Goal: Task Accomplishment & Management: Manage account settings

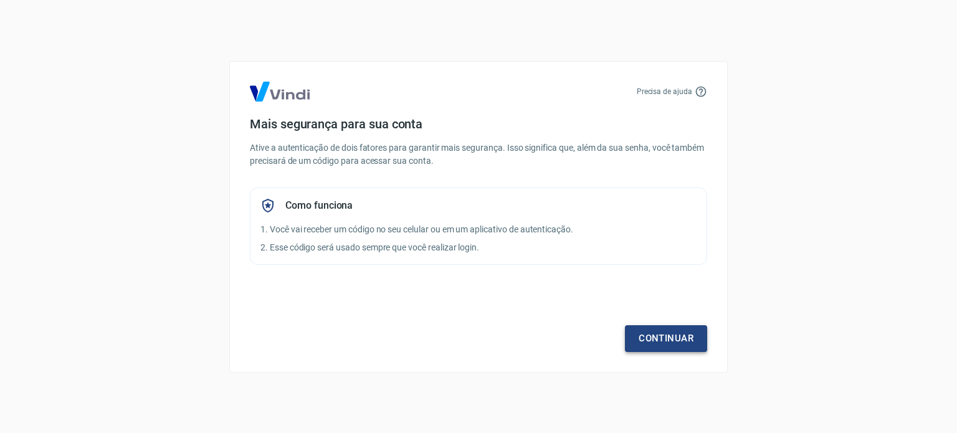
click at [650, 333] on link "Continuar" at bounding box center [666, 338] width 82 height 26
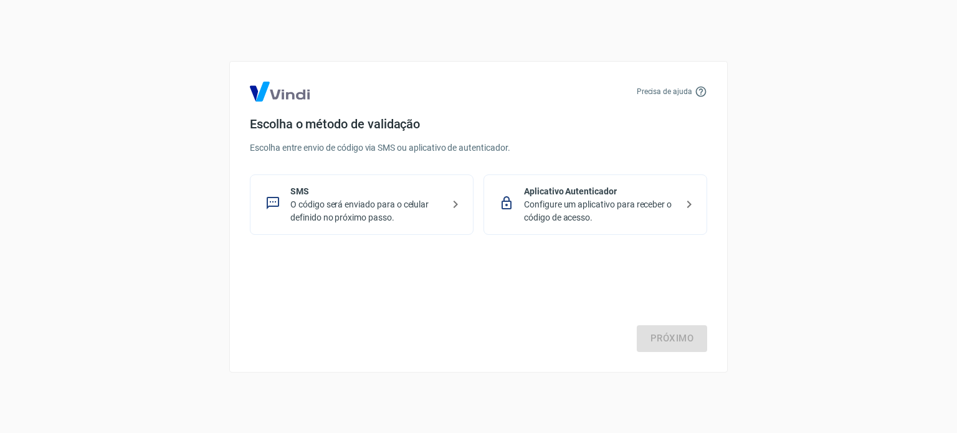
click at [410, 216] on p "O código será enviado para o celular definido no próximo passo." at bounding box center [366, 211] width 153 height 26
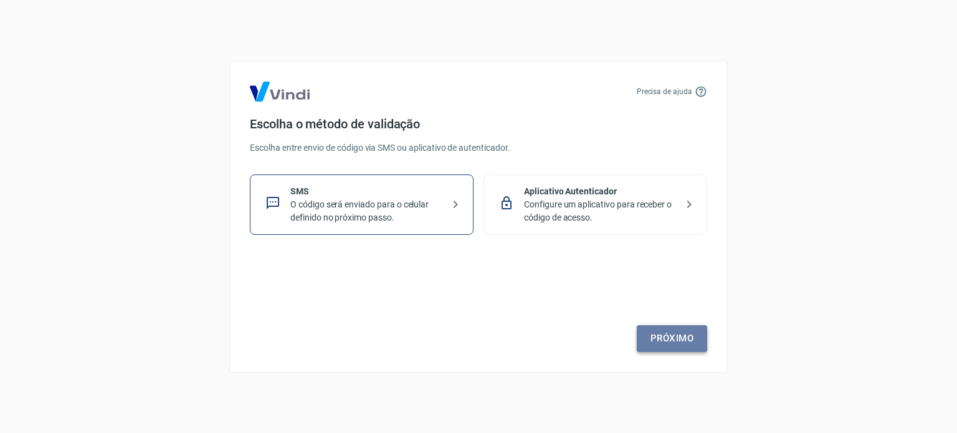
click at [665, 335] on link "Próximo" at bounding box center [672, 338] width 70 height 26
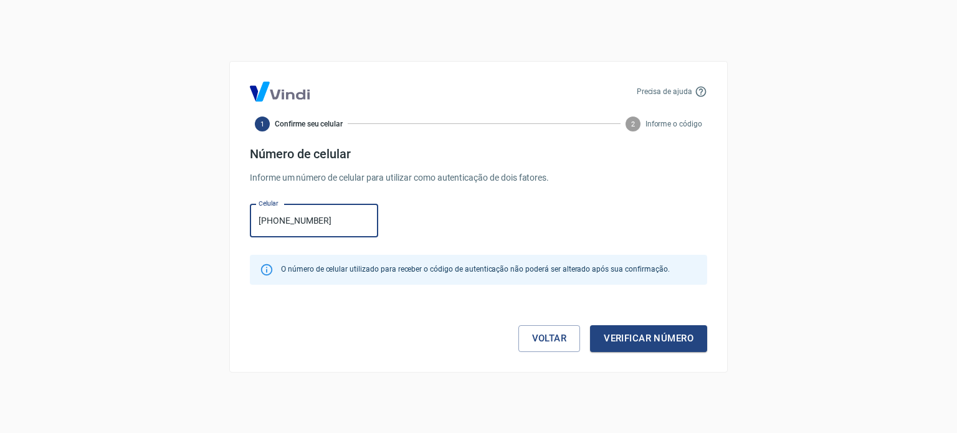
type input "[PHONE_NUMBER]"
click at [665, 336] on button "Verificar número" at bounding box center [648, 338] width 117 height 26
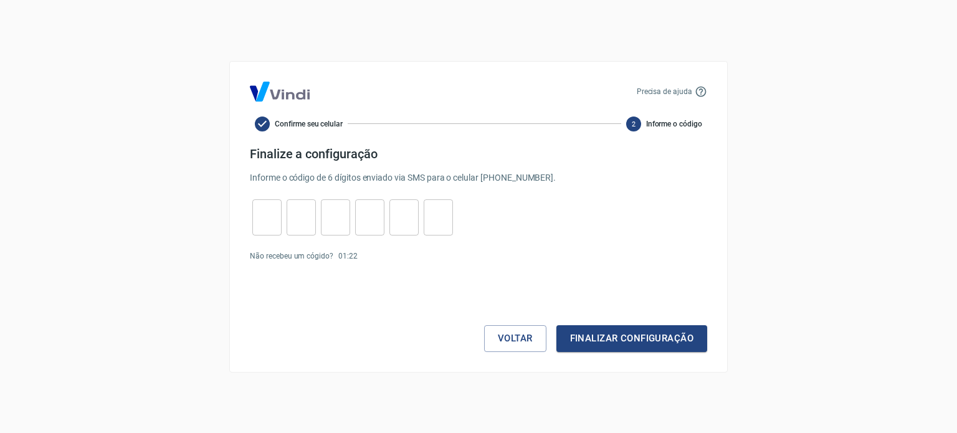
click at [262, 217] on input "tel" at bounding box center [266, 217] width 29 height 27
type input "6"
type input "3"
type input "5"
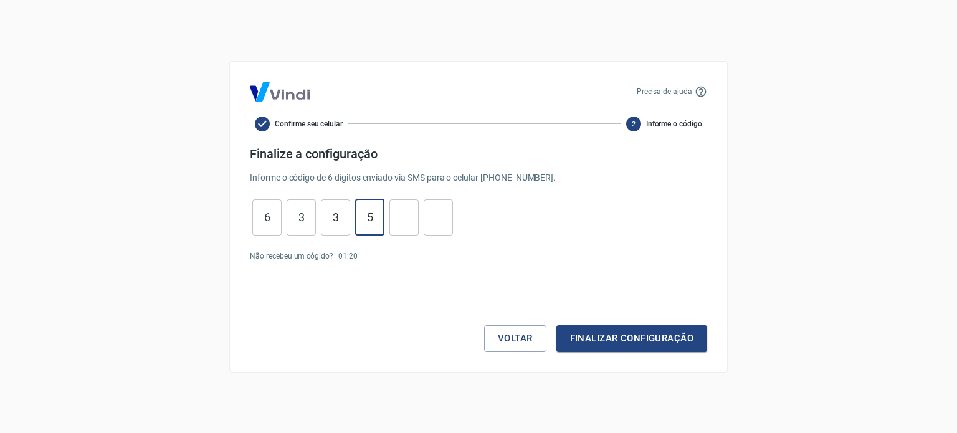
type input "2"
type input "5"
click at [620, 343] on button "Finalizar configuração" at bounding box center [631, 338] width 151 height 26
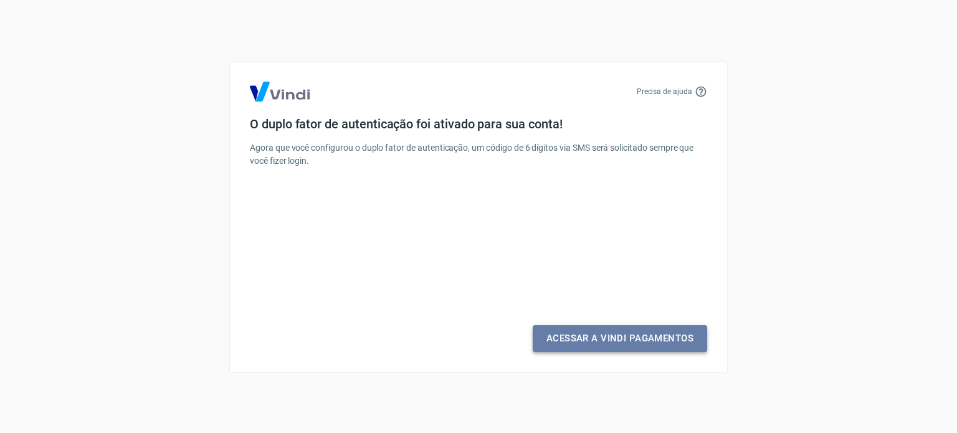
click at [577, 343] on link "Acessar a Vindi Pagamentos" at bounding box center [620, 338] width 174 height 26
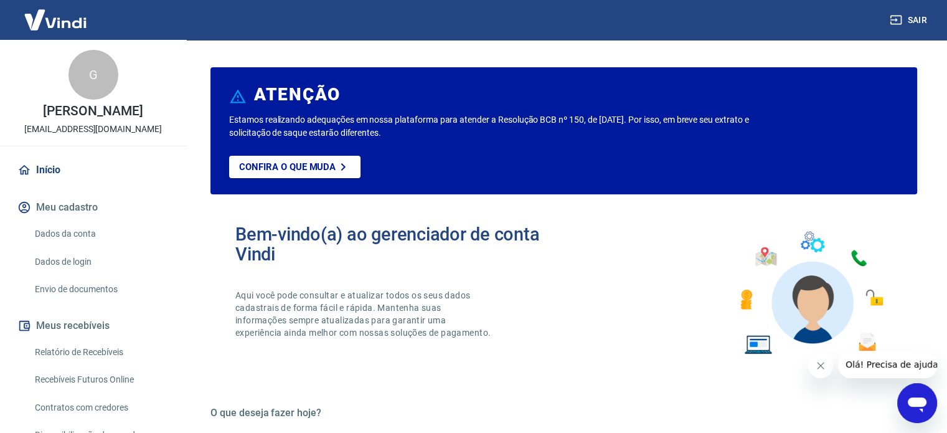
drag, startPoint x: 252, startPoint y: 122, endPoint x: 513, endPoint y: 136, distance: 262.0
click at [513, 136] on p "Estamos realizando adequações em nossa plataforma para atender a Resolução BCB …" at bounding box center [497, 126] width 536 height 26
click at [60, 204] on button "Meu cadastro" at bounding box center [93, 207] width 156 height 27
click at [63, 234] on link "Dados da conta" at bounding box center [100, 234] width 141 height 26
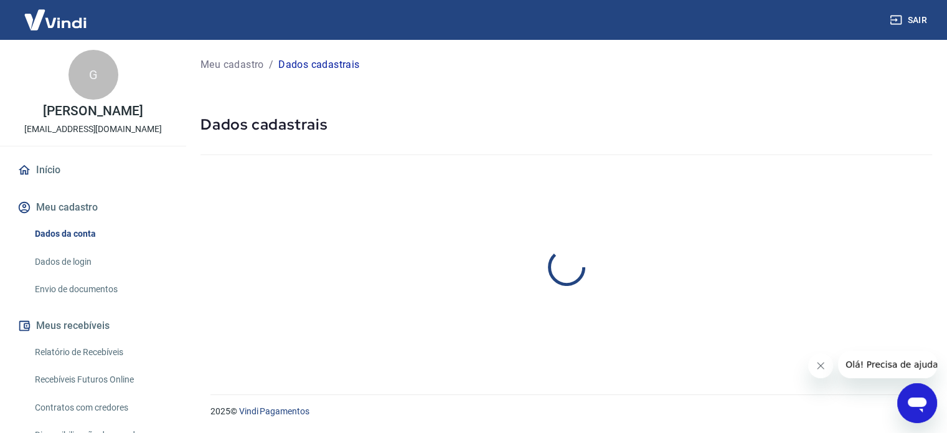
select select "SP"
select select "business"
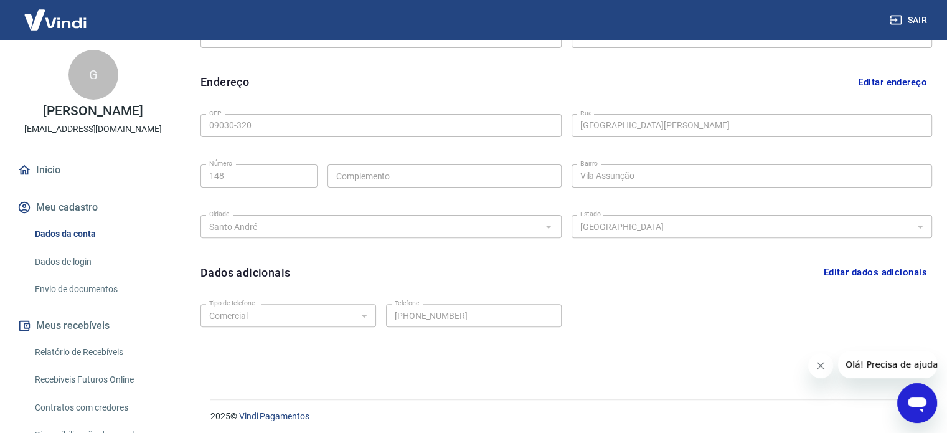
scroll to position [364, 0]
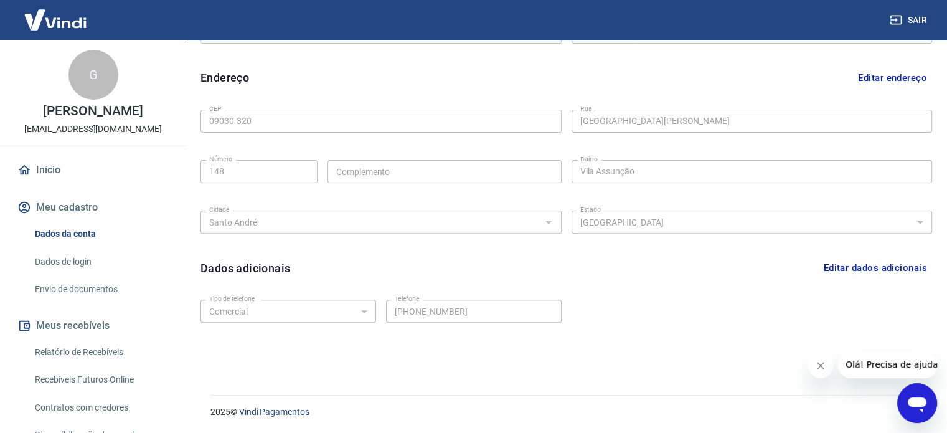
click at [83, 259] on link "Dados de login" at bounding box center [100, 262] width 141 height 26
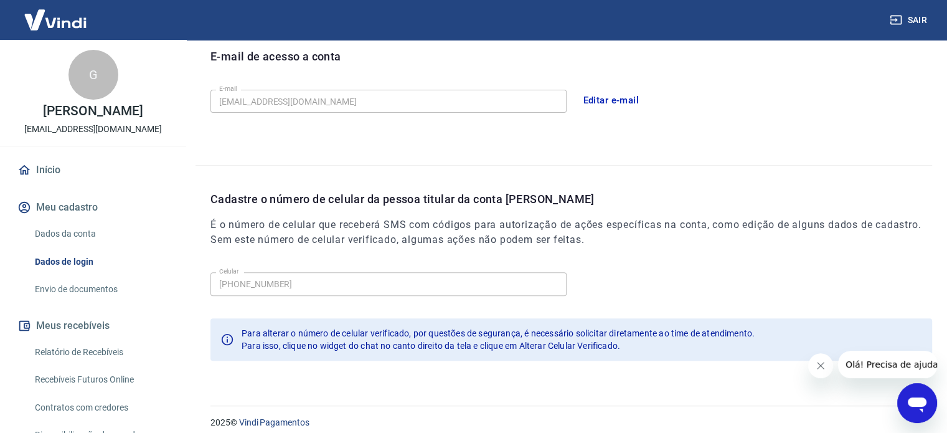
scroll to position [364, 0]
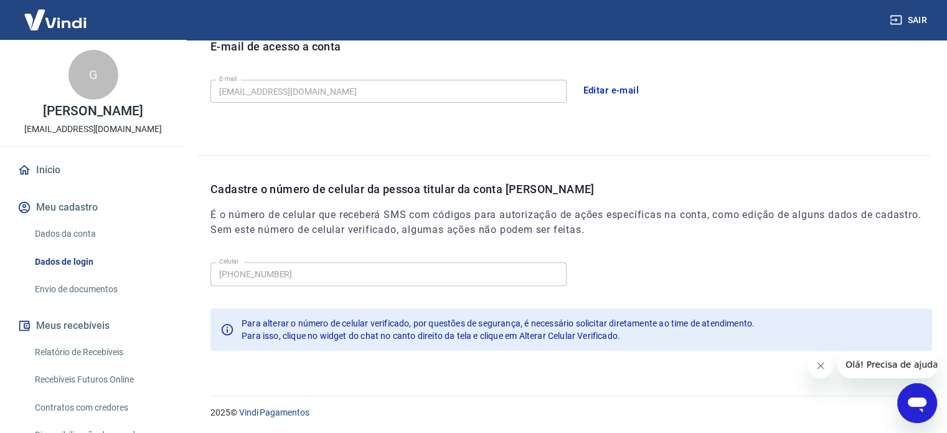
click at [74, 293] on link "Envio de documentos" at bounding box center [100, 290] width 141 height 26
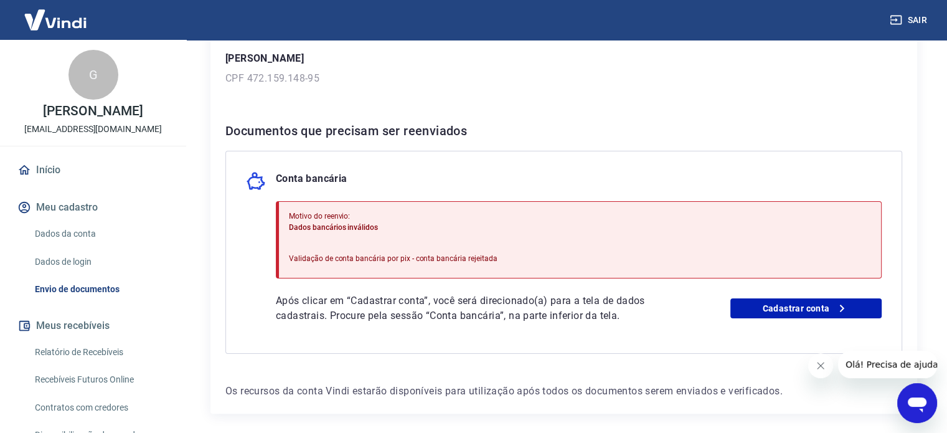
scroll to position [187, 0]
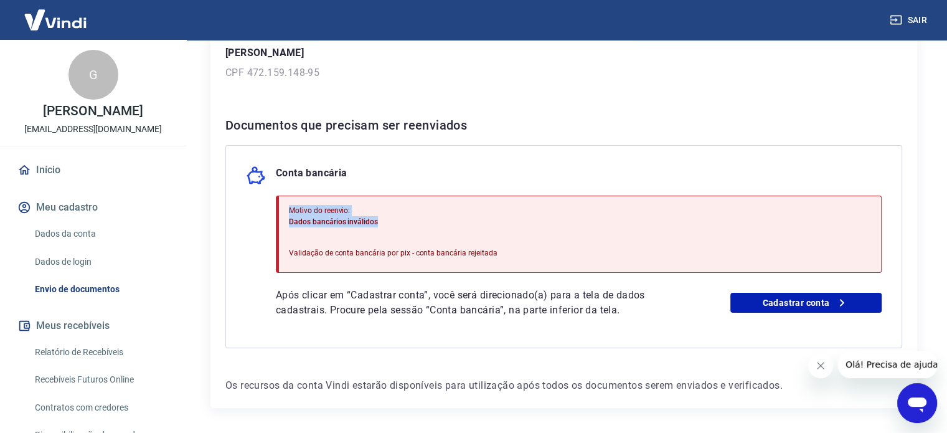
drag, startPoint x: 291, startPoint y: 211, endPoint x: 409, endPoint y: 224, distance: 118.4
click at [409, 224] on div "Motivo do reenvio: Dados bancários inválidos Validação de conta bancária por pi…" at bounding box center [579, 234] width 606 height 77
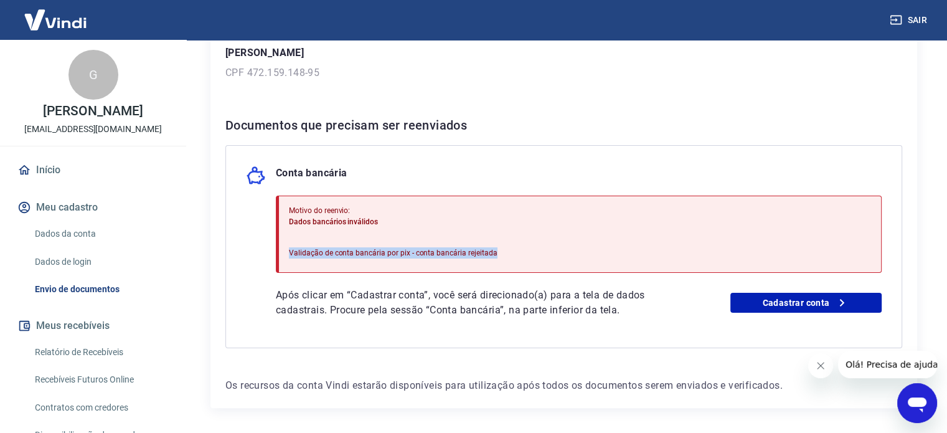
drag, startPoint x: 336, startPoint y: 251, endPoint x: 541, endPoint y: 251, distance: 204.3
click at [541, 251] on div "Motivo do reenvio: Dados bancários inválidos Validação de conta bancária por pi…" at bounding box center [579, 234] width 606 height 77
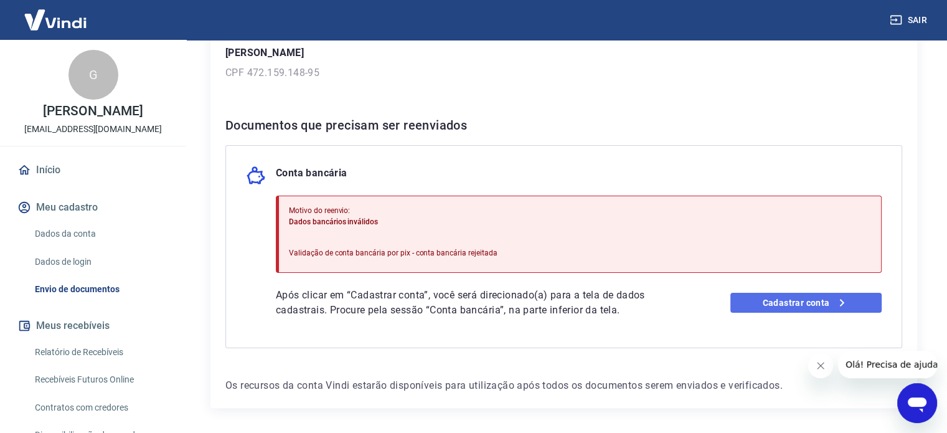
click at [788, 305] on link "Cadastrar conta" at bounding box center [806, 303] width 151 height 20
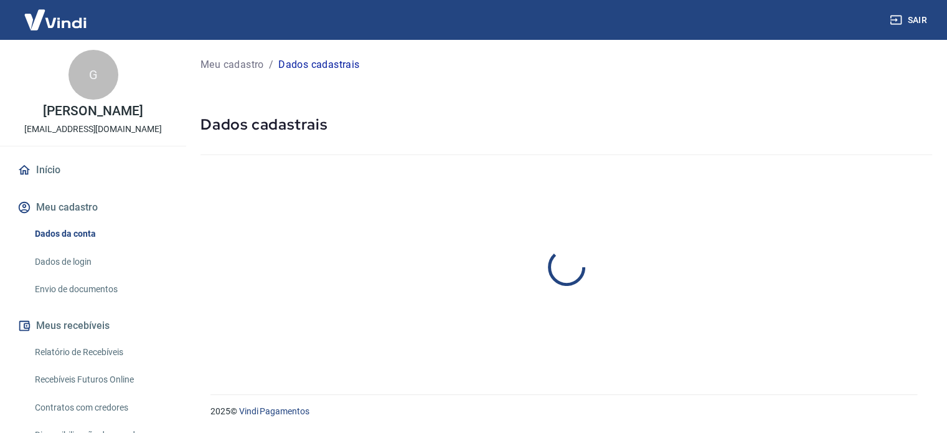
select select "SP"
select select "business"
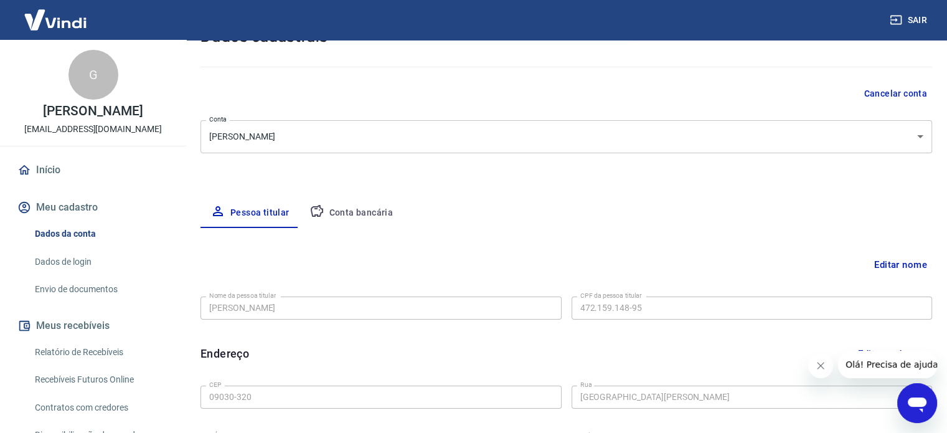
scroll to position [125, 0]
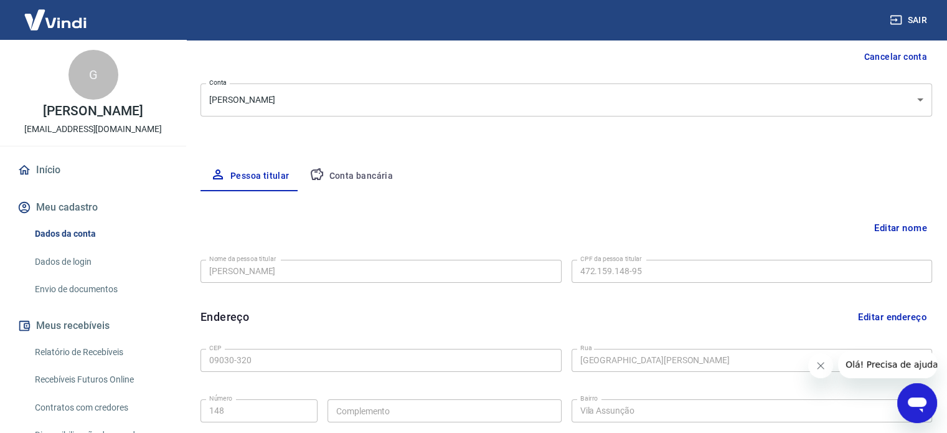
click at [362, 175] on button "Conta bancária" at bounding box center [352, 176] width 104 height 30
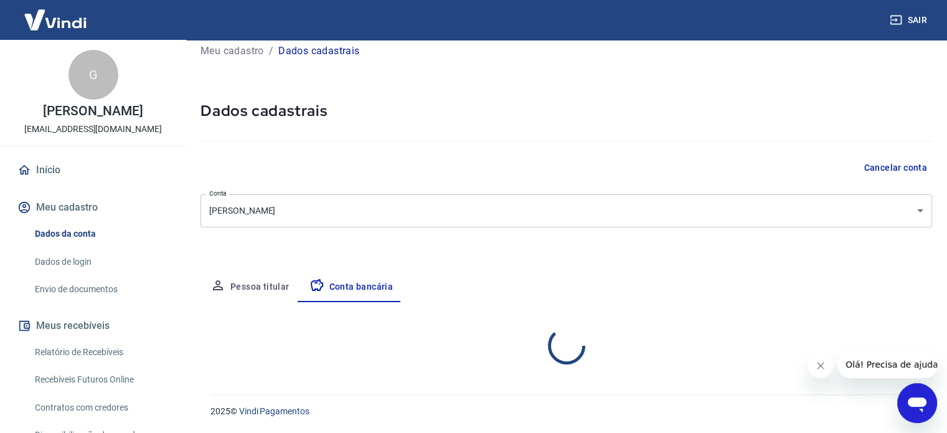
select select "1"
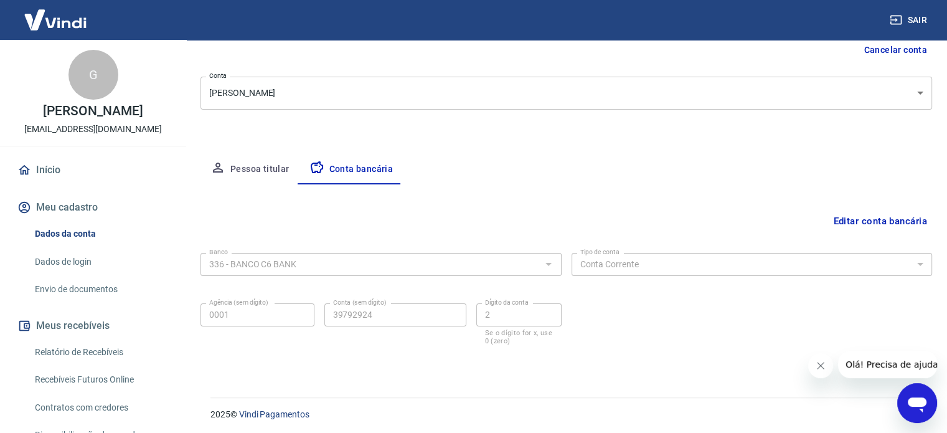
scroll to position [134, 0]
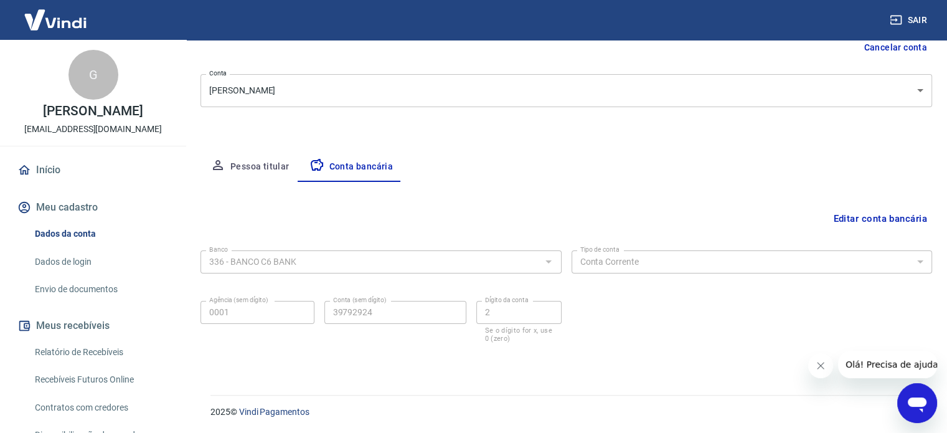
click at [251, 173] on button "Pessoa titular" at bounding box center [250, 167] width 99 height 30
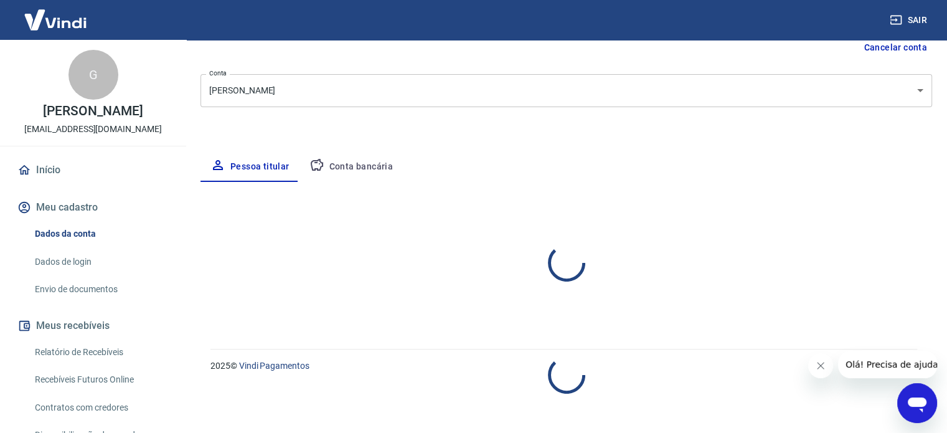
select select "SP"
select select "business"
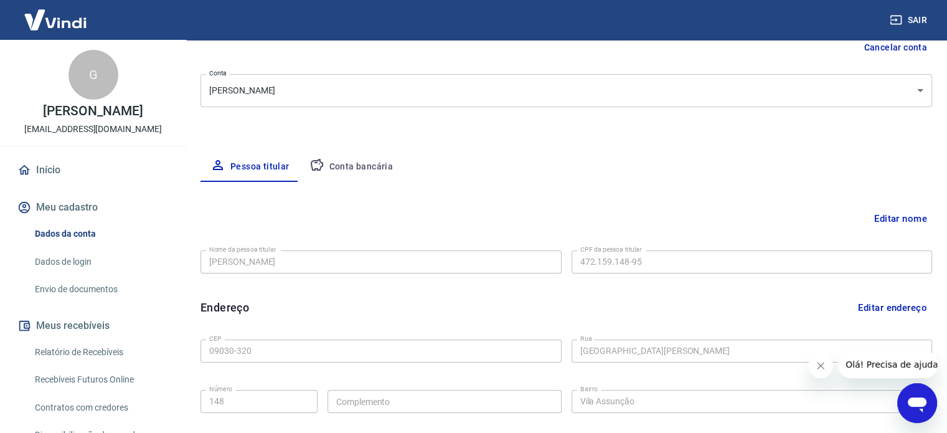
scroll to position [364, 0]
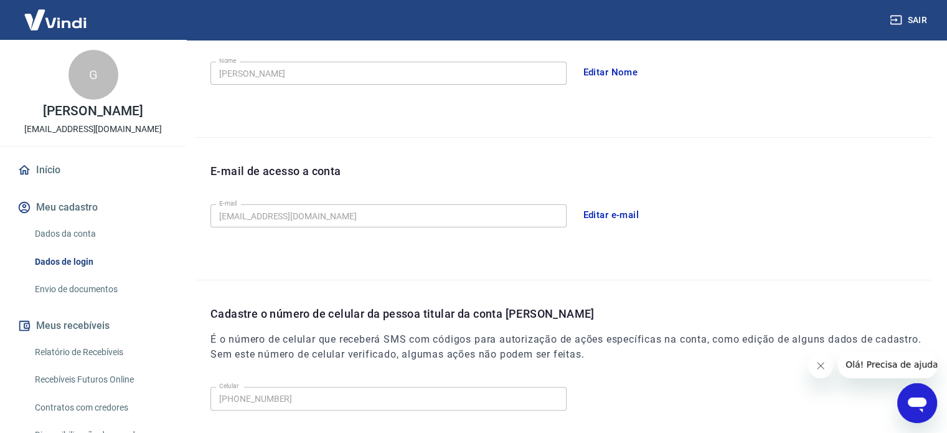
scroll to position [364, 0]
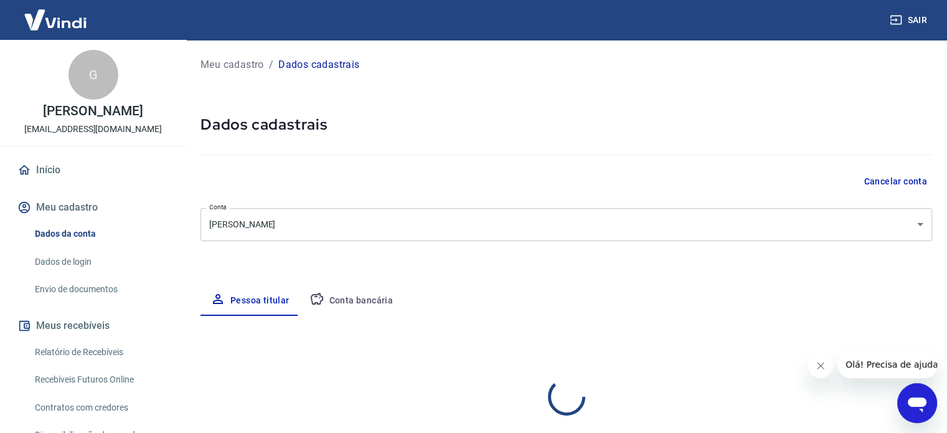
select select "SP"
select select "business"
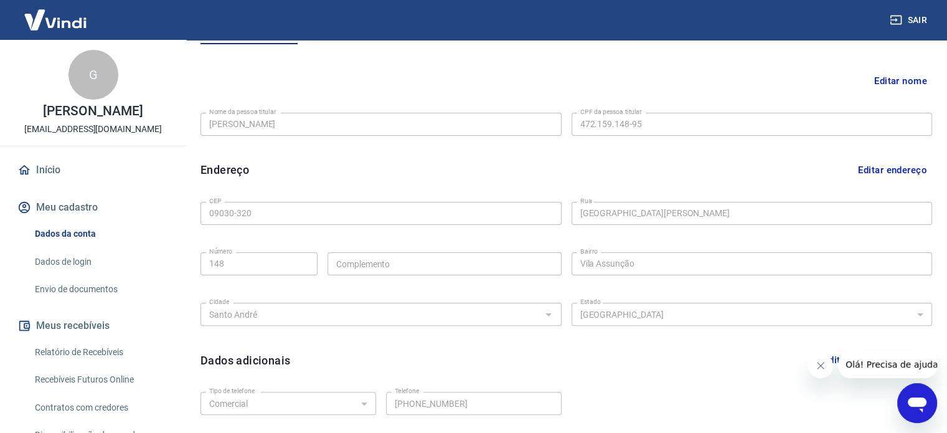
scroll to position [249, 0]
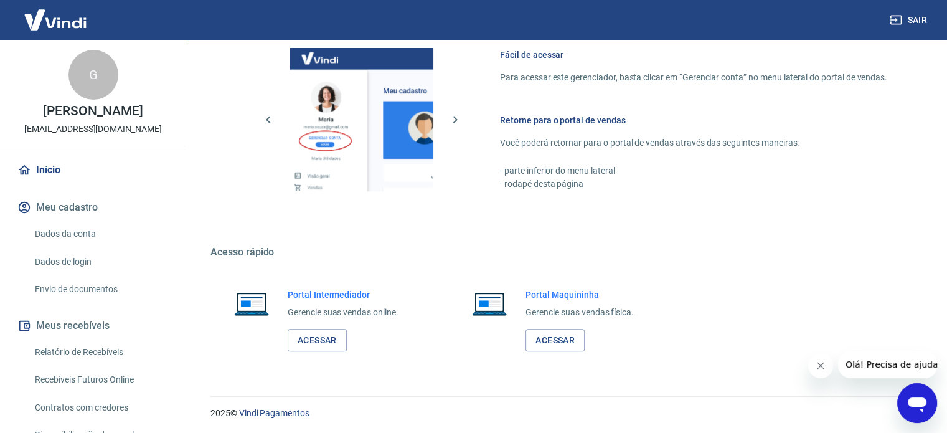
scroll to position [680, 0]
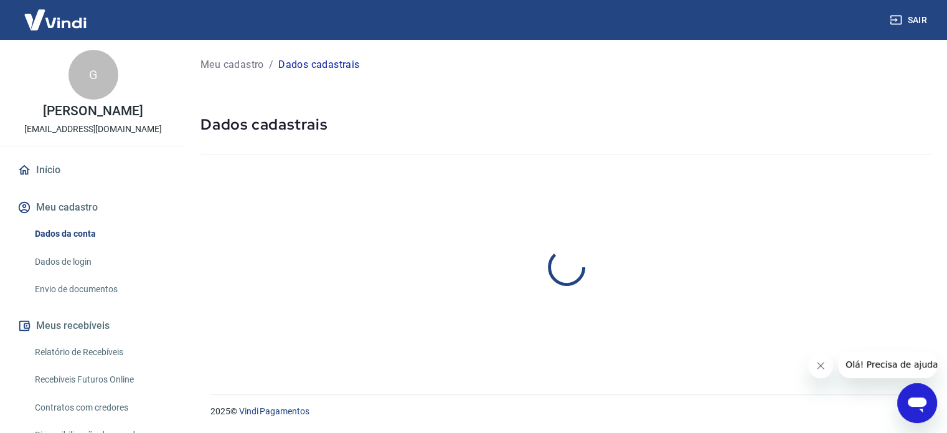
select select "SP"
select select "business"
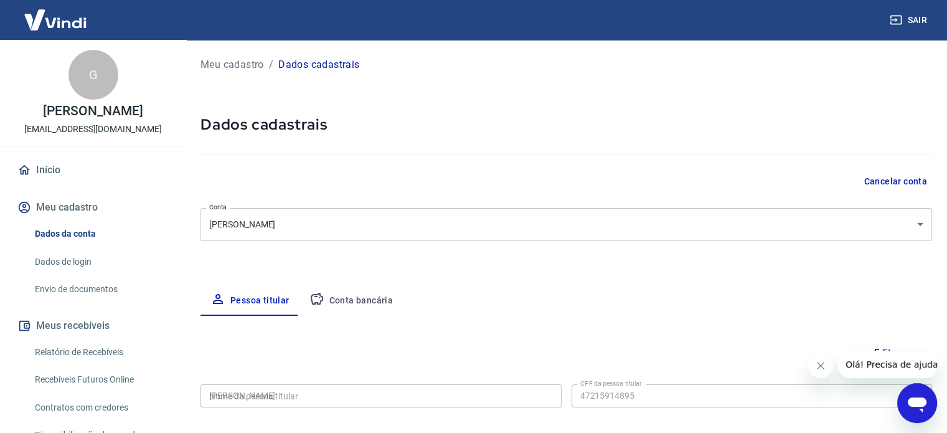
type input "472.159.148-95"
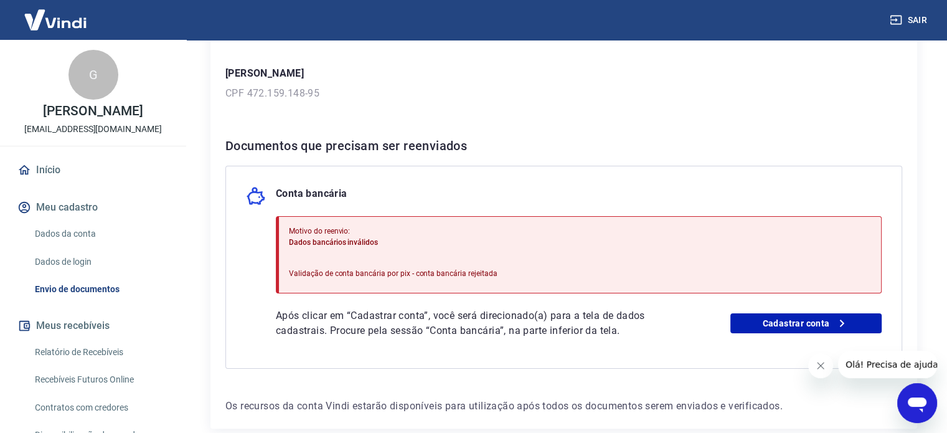
scroll to position [167, 0]
click at [798, 321] on link "Cadastrar conta" at bounding box center [806, 323] width 151 height 20
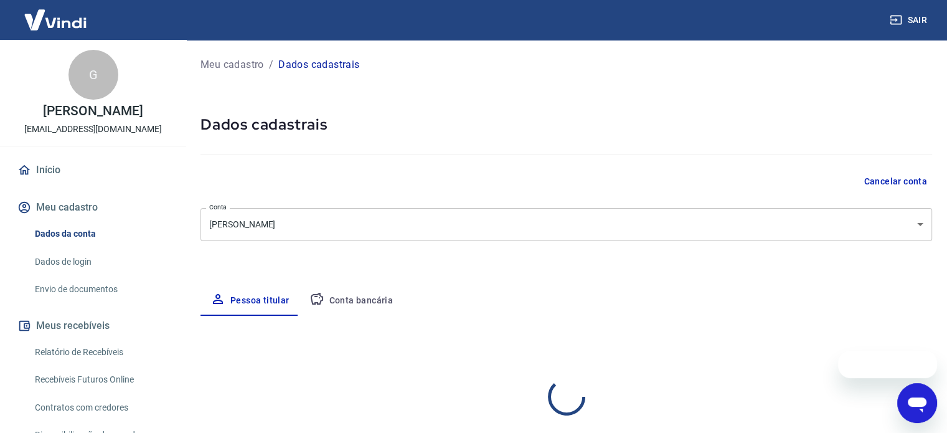
select select "SP"
select select "business"
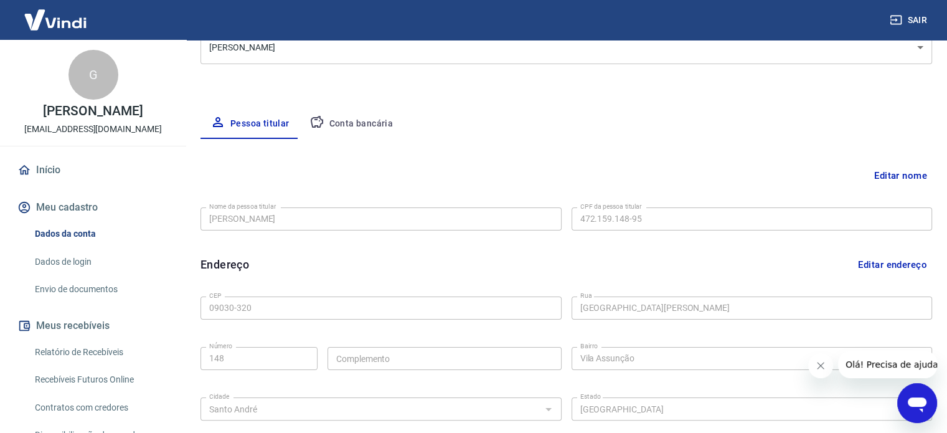
click at [364, 115] on button "Conta bancária" at bounding box center [352, 124] width 104 height 30
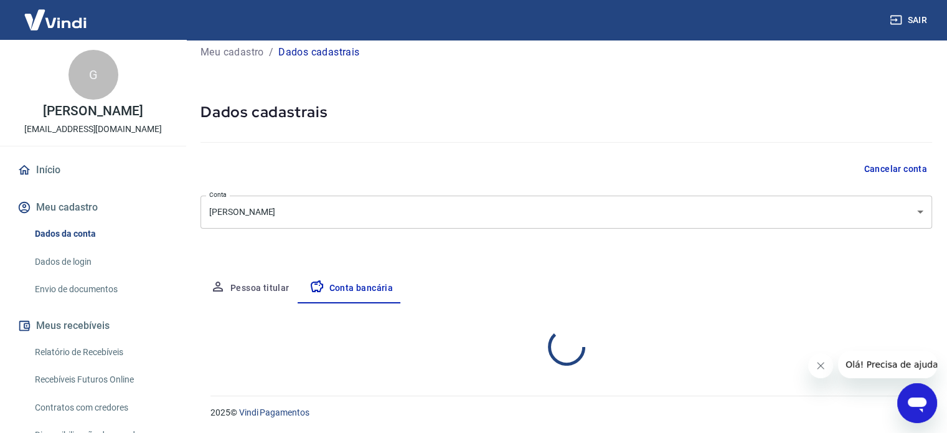
select select "1"
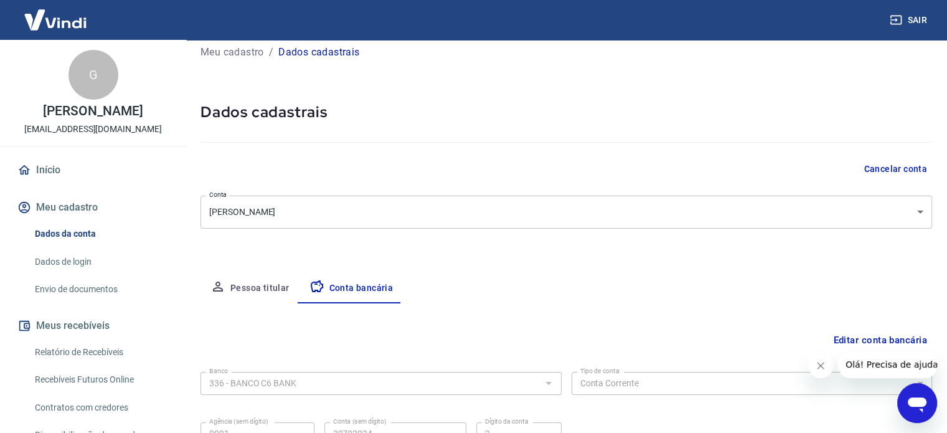
scroll to position [134, 0]
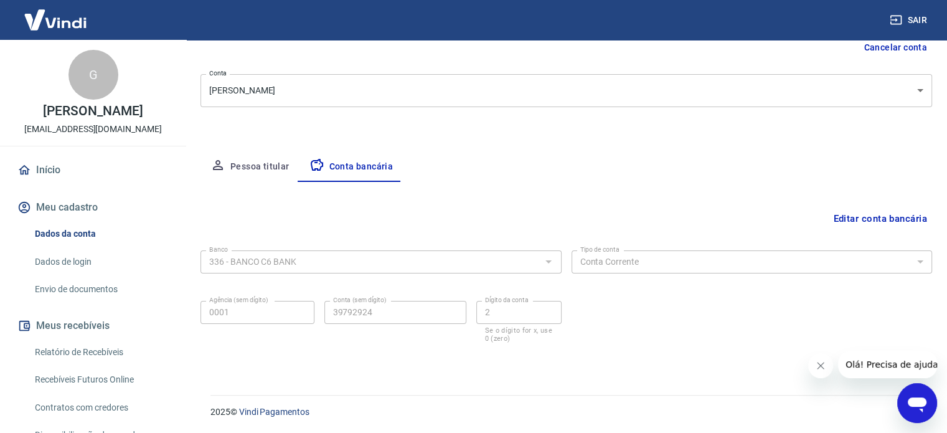
click at [865, 216] on button "Editar conta bancária" at bounding box center [880, 219] width 104 height 24
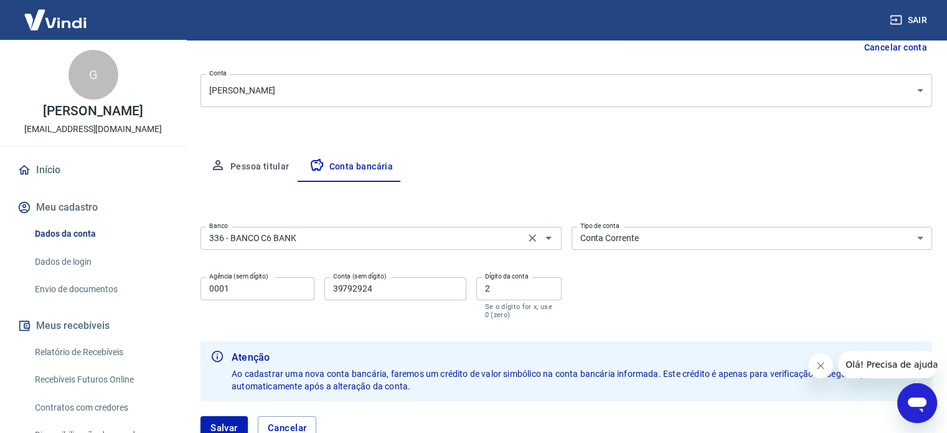
scroll to position [196, 0]
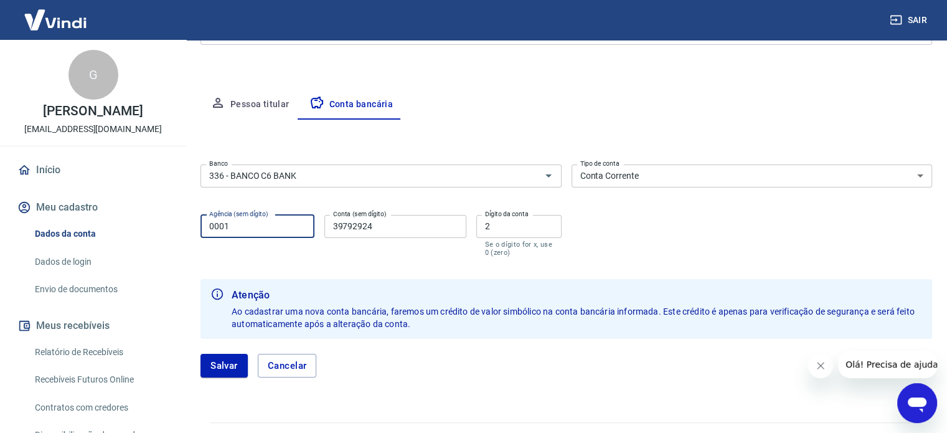
click at [238, 221] on input "0001" at bounding box center [258, 226] width 114 height 23
click at [429, 228] on input "39792924" at bounding box center [396, 226] width 142 height 23
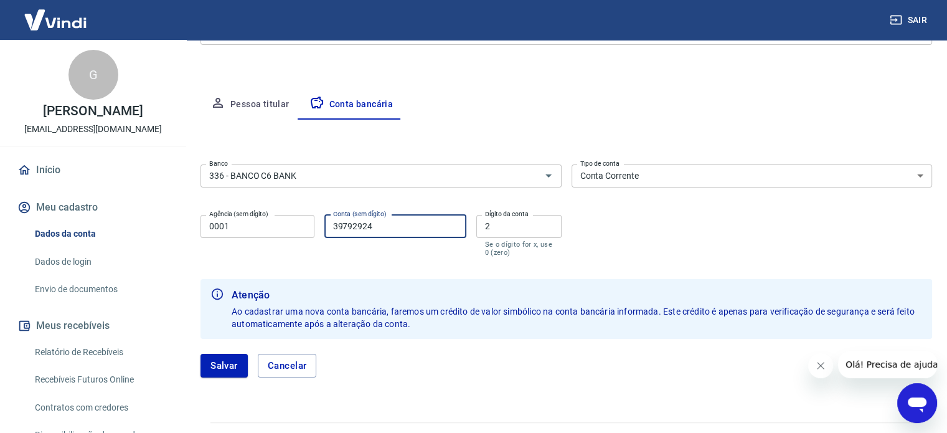
drag, startPoint x: 429, startPoint y: 228, endPoint x: 308, endPoint y: 229, distance: 121.5
click at [308, 228] on div "Agência (sem dígito) 0001 Agência (sem dígito) Conta (sem dígito) 39792924 Cont…" at bounding box center [381, 234] width 361 height 49
type input "39792924"
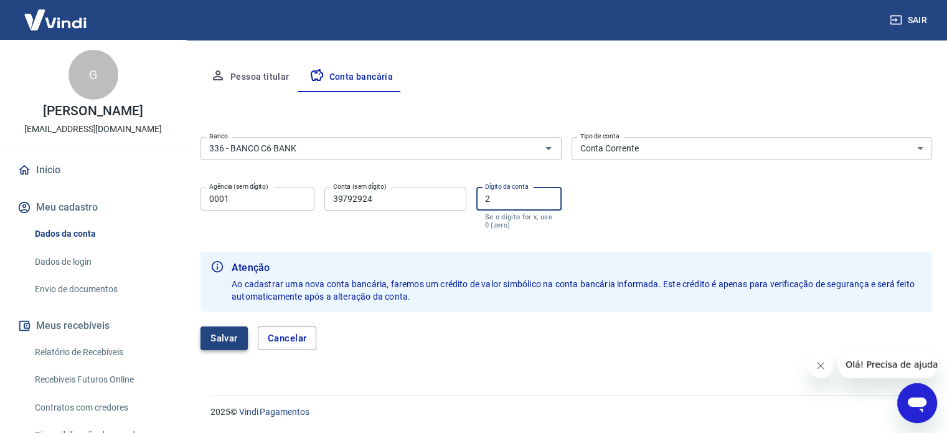
click at [220, 336] on button "Salvar" at bounding box center [224, 338] width 47 height 24
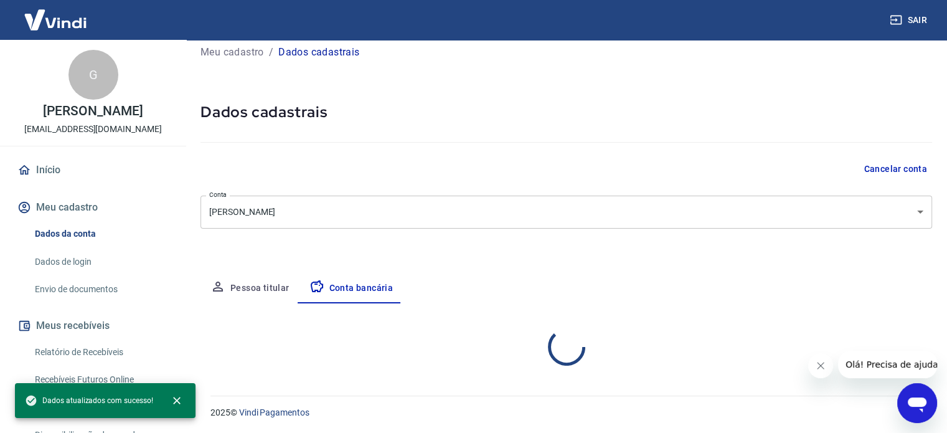
scroll to position [134, 0]
select select "1"
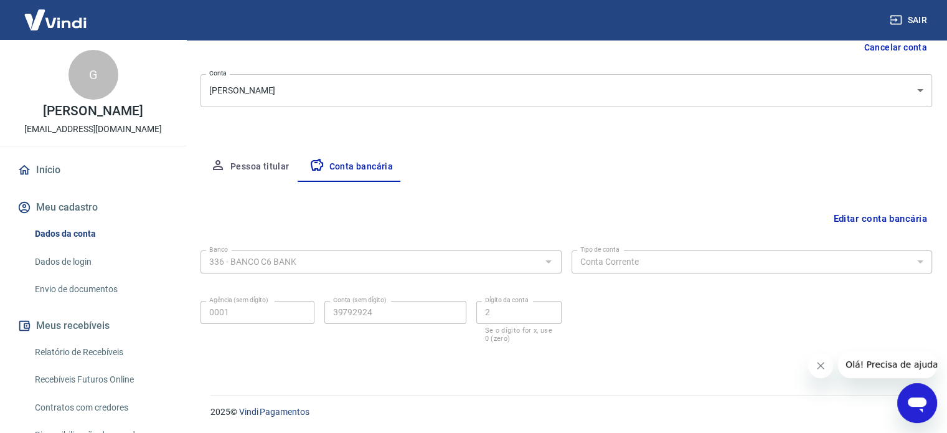
click at [83, 287] on link "Envio de documentos" at bounding box center [100, 290] width 141 height 26
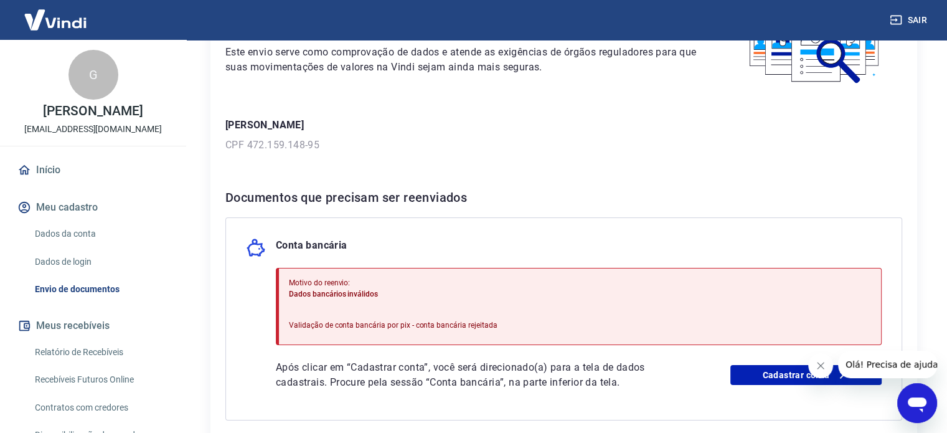
scroll to position [125, 0]
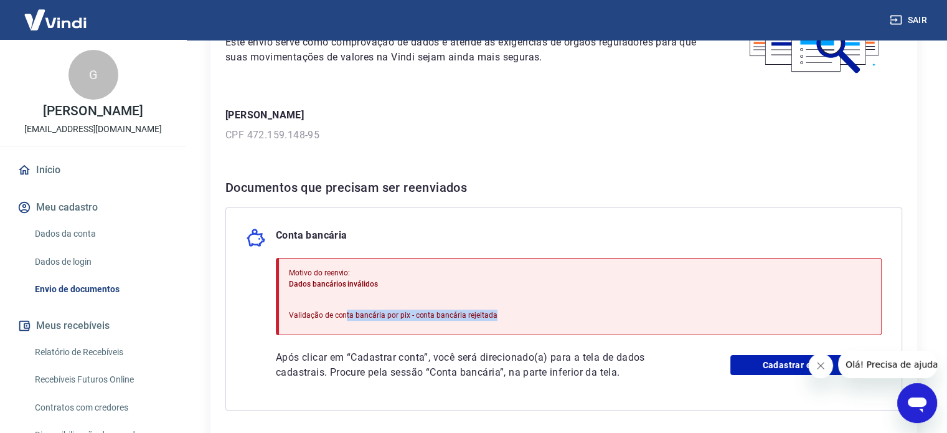
drag, startPoint x: 344, startPoint y: 318, endPoint x: 504, endPoint y: 309, distance: 159.7
click at [504, 309] on div "Motivo do reenvio: Dados bancários inválidos Validação de conta bancária por pi…" at bounding box center [579, 296] width 606 height 77
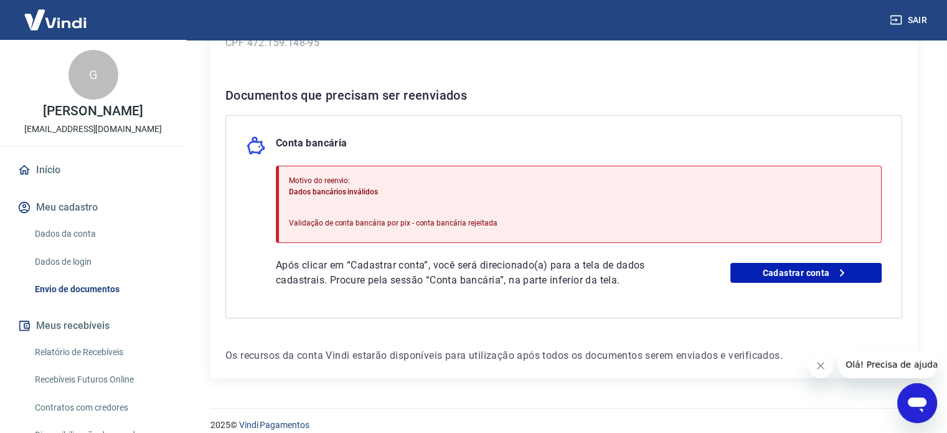
scroll to position [229, 0]
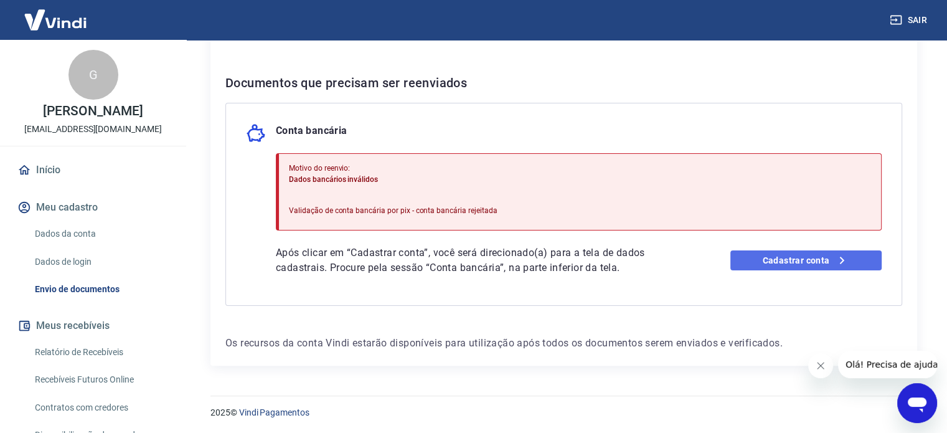
click at [749, 256] on link "Cadastrar conta" at bounding box center [806, 260] width 151 height 20
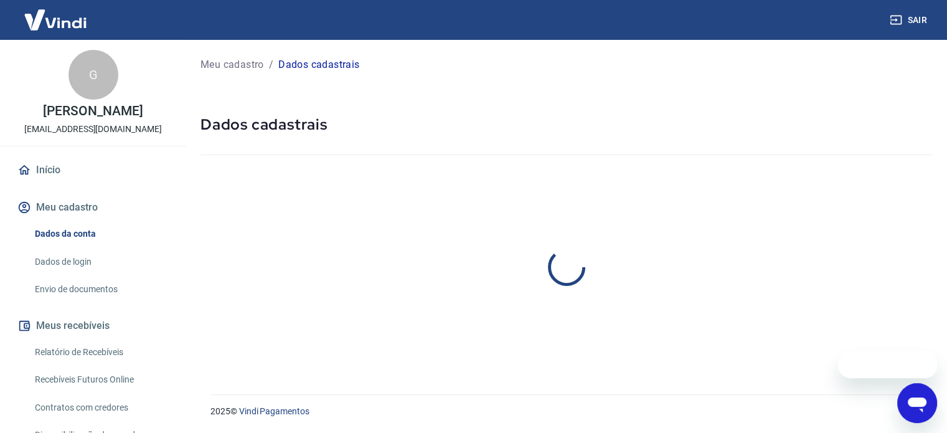
select select "SP"
select select "business"
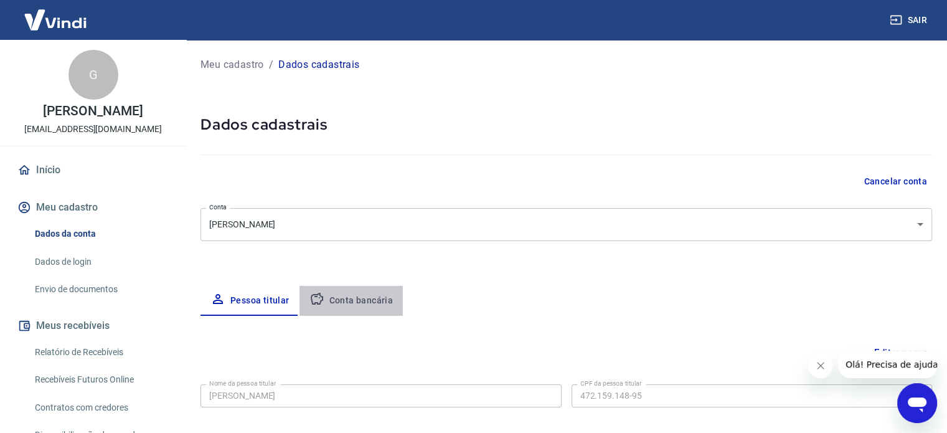
click at [361, 289] on button "Conta bancária" at bounding box center [352, 301] width 104 height 30
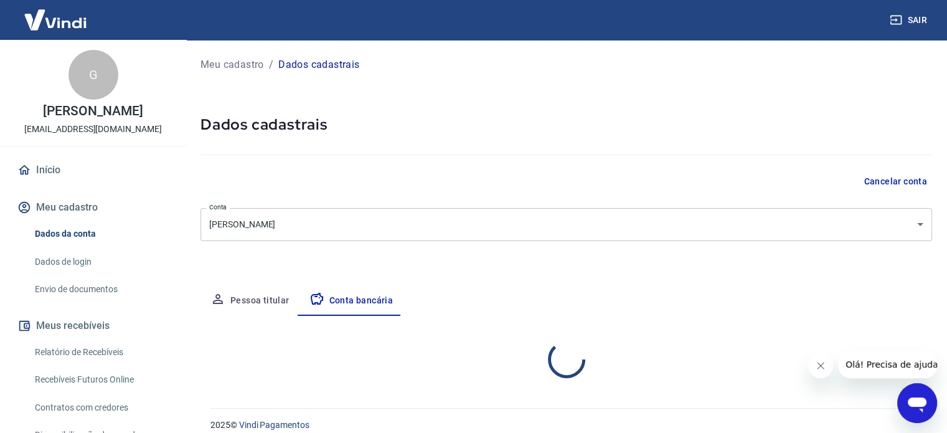
select select "1"
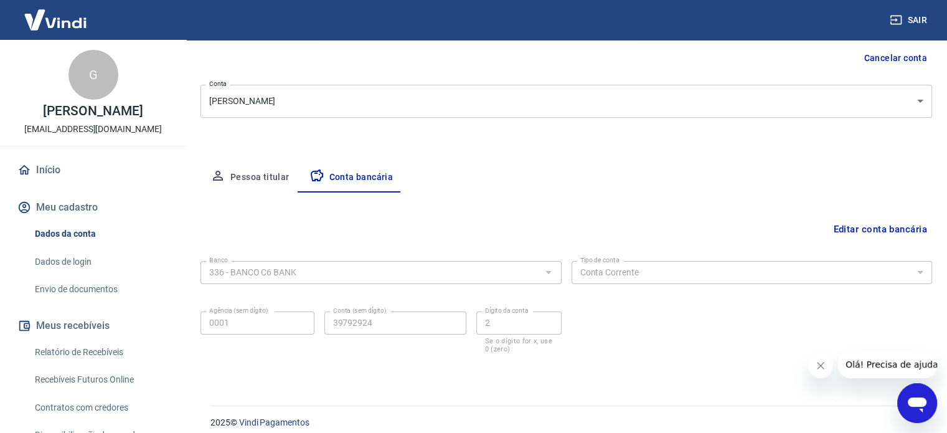
scroll to position [134, 0]
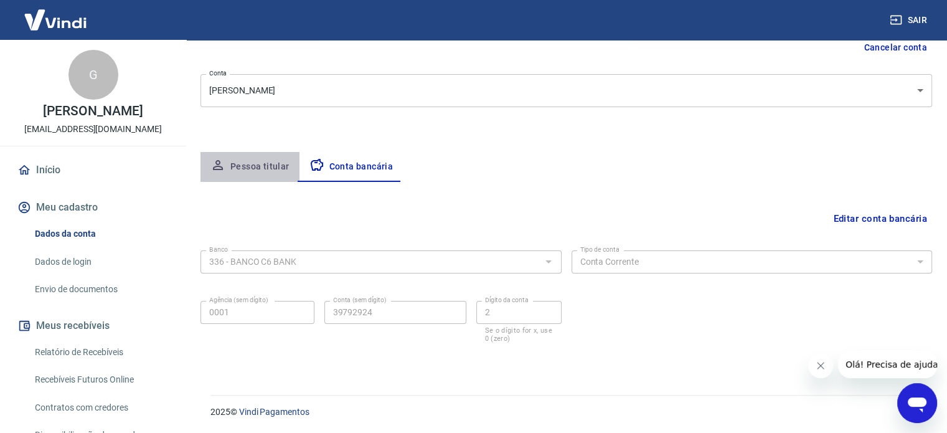
click at [282, 175] on button "Pessoa titular" at bounding box center [250, 167] width 99 height 30
select select "SP"
select select "business"
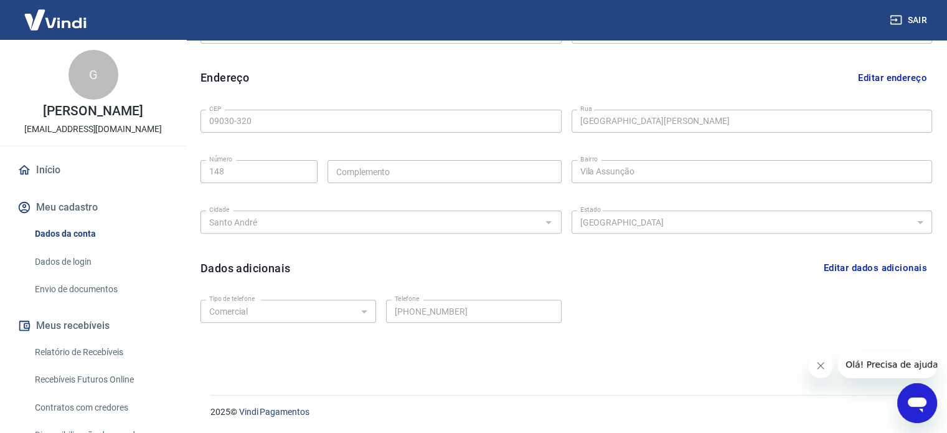
scroll to position [115, 0]
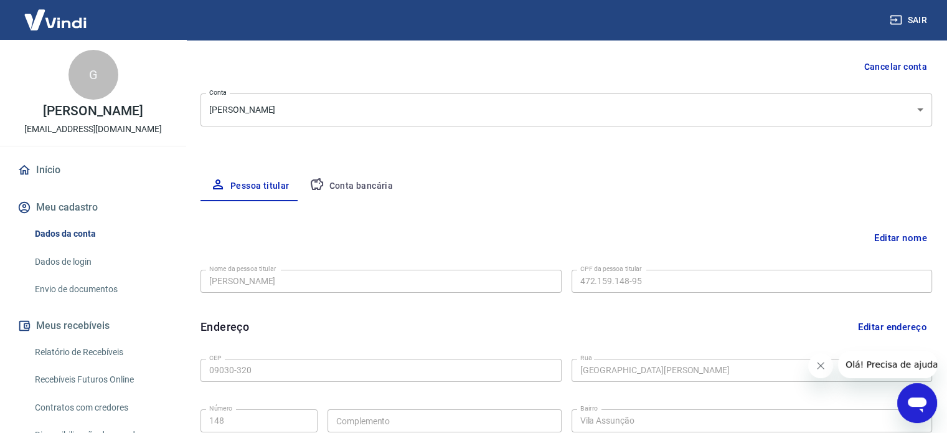
click at [360, 192] on button "Conta bancária" at bounding box center [352, 186] width 104 height 30
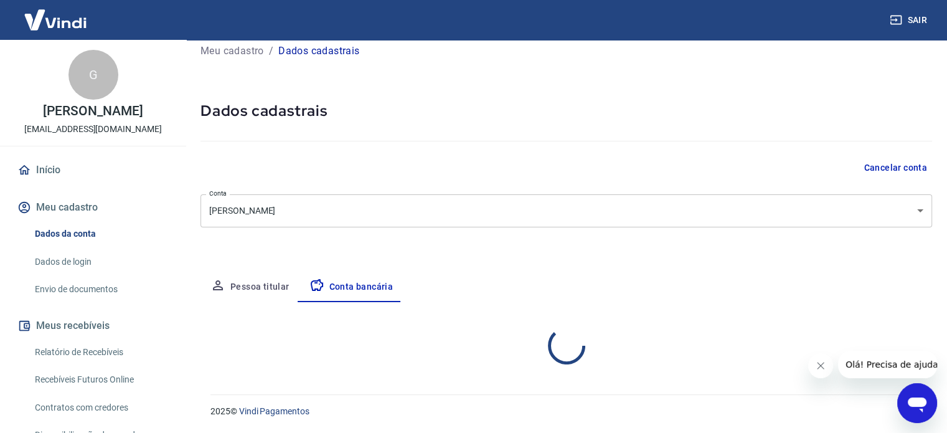
select select "1"
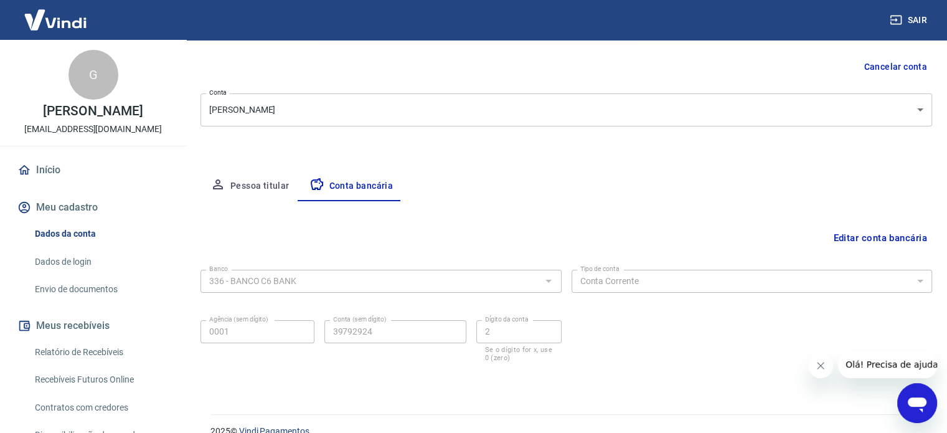
click at [360, 192] on button "Conta bancária" at bounding box center [352, 186] width 104 height 30
click at [235, 189] on button "Pessoa titular" at bounding box center [250, 186] width 99 height 30
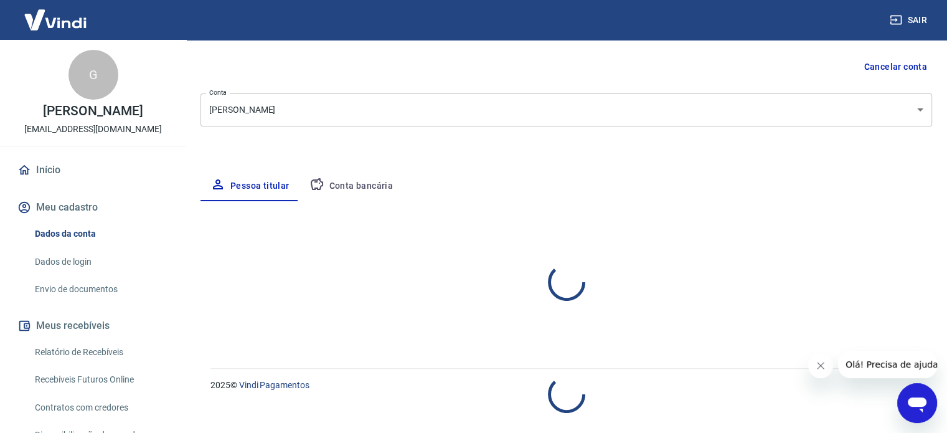
select select "SP"
select select "business"
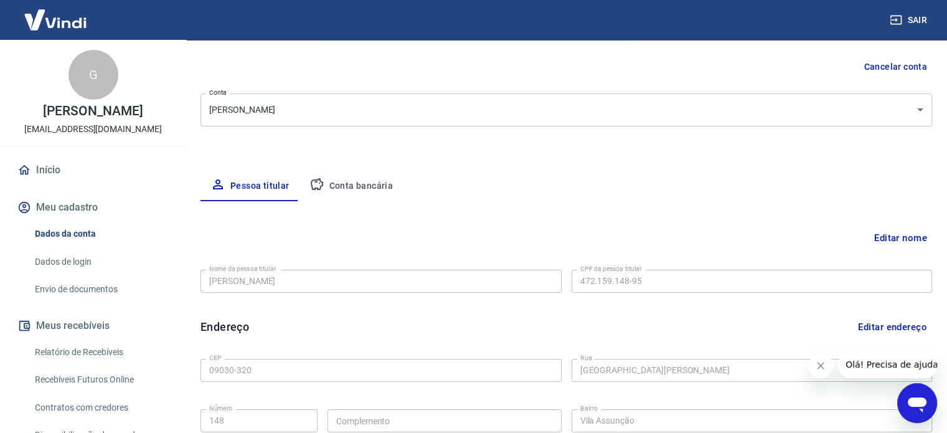
click at [85, 288] on link "Envio de documentos" at bounding box center [100, 290] width 141 height 26
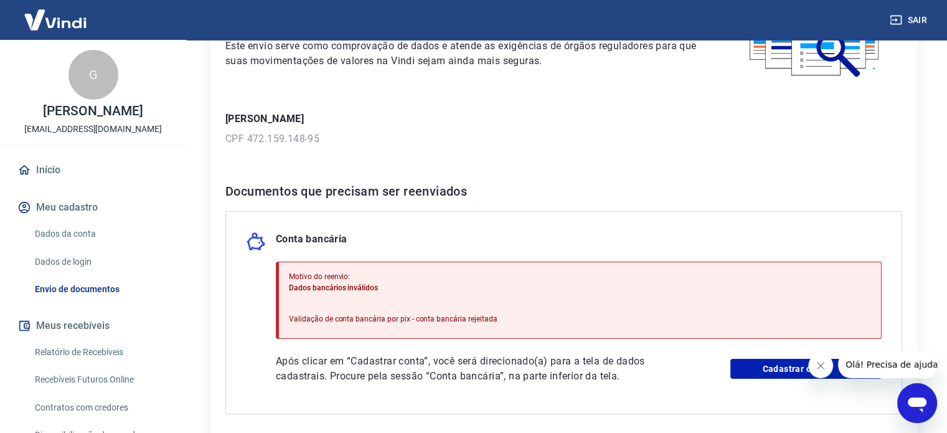
scroll to position [187, 0]
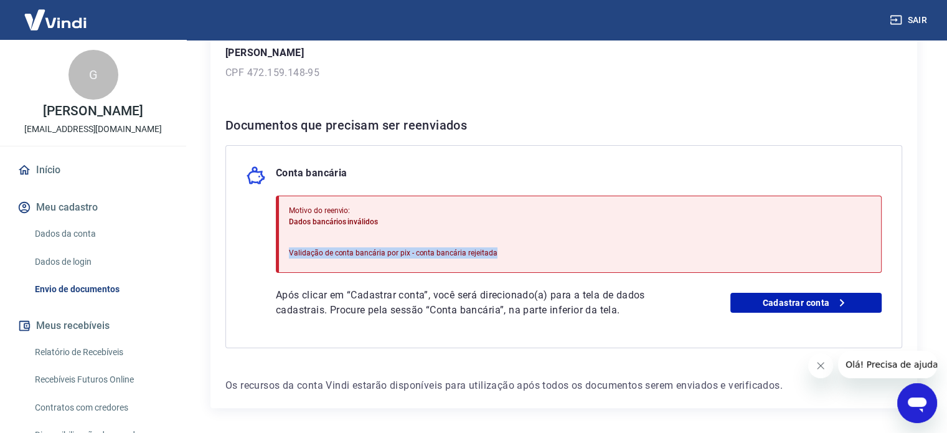
drag, startPoint x: 377, startPoint y: 247, endPoint x: 544, endPoint y: 247, distance: 166.9
click at [544, 247] on div "Motivo do reenvio: Dados bancários inválidos Validação de conta bancária por pi…" at bounding box center [579, 234] width 606 height 77
drag, startPoint x: 259, startPoint y: 303, endPoint x: 580, endPoint y: 298, distance: 321.4
click at [580, 298] on div "Conta bancária Motivo do reenvio: Dados bancários inválidos Validação de conta …" at bounding box center [563, 246] width 677 height 203
click at [580, 298] on p "Após clicar em “Cadastrar conta”, você será direcionado(a) para a tela de dados…" at bounding box center [473, 303] width 394 height 30
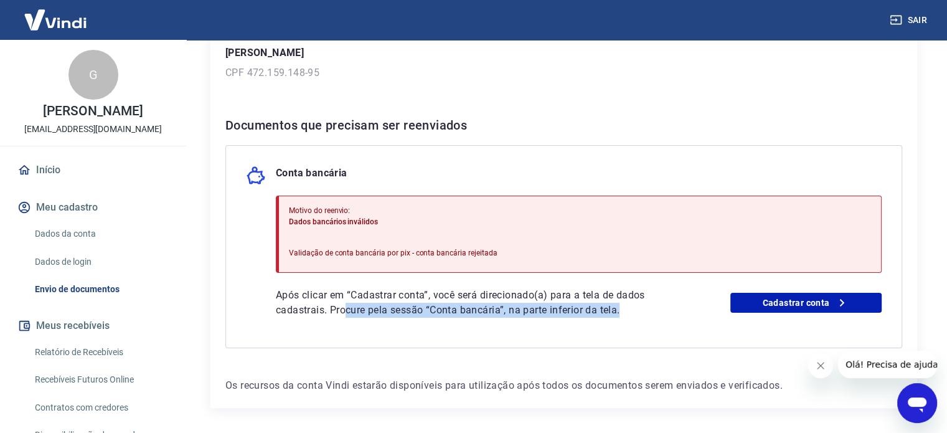
drag, startPoint x: 349, startPoint y: 314, endPoint x: 643, endPoint y: 310, distance: 294.0
click at [643, 310] on p "Após clicar em “Cadastrar conta”, você será direcionado(a) para a tela de dados…" at bounding box center [473, 303] width 394 height 30
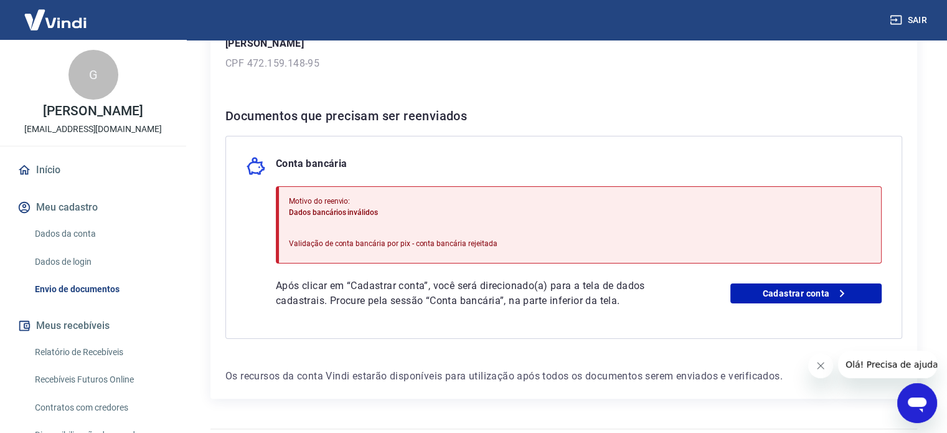
scroll to position [167, 0]
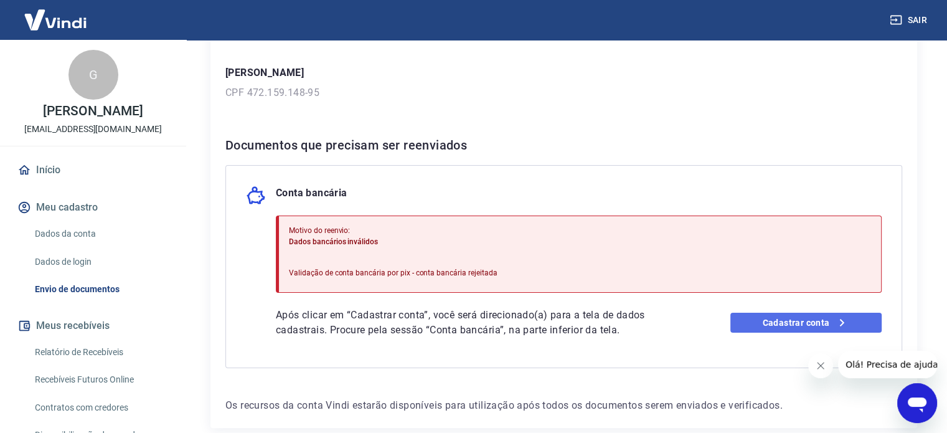
click at [872, 316] on link "Cadastrar conta" at bounding box center [806, 323] width 151 height 20
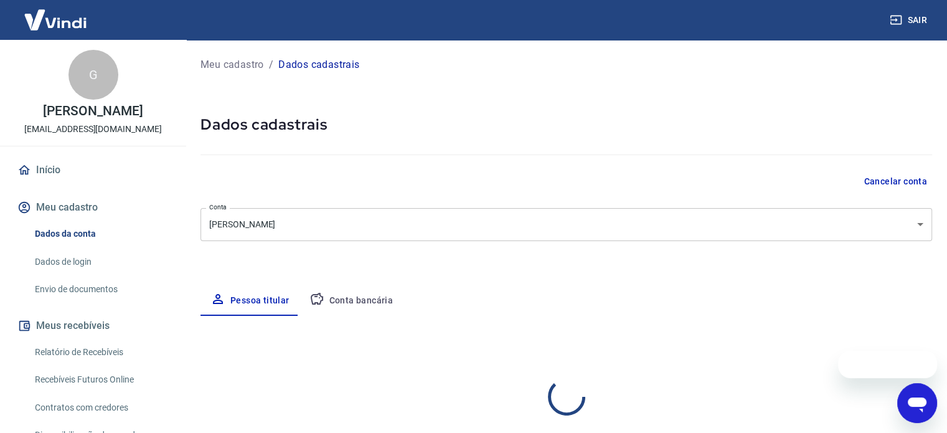
select select "SP"
select select "business"
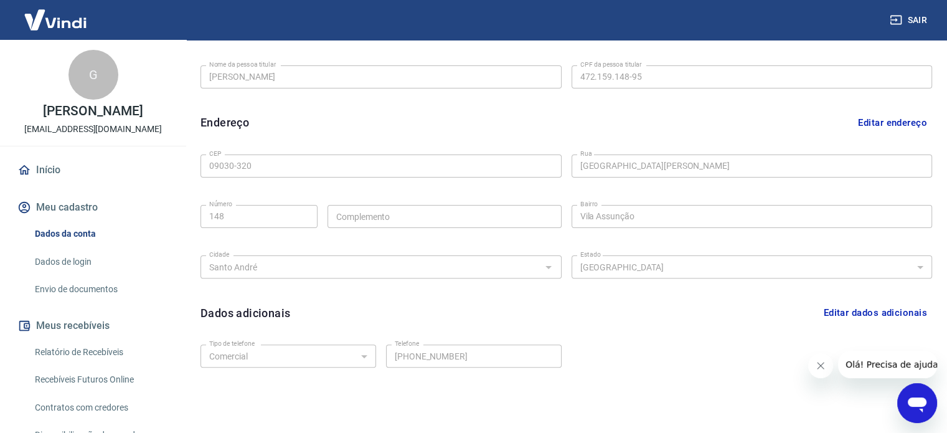
scroll to position [364, 0]
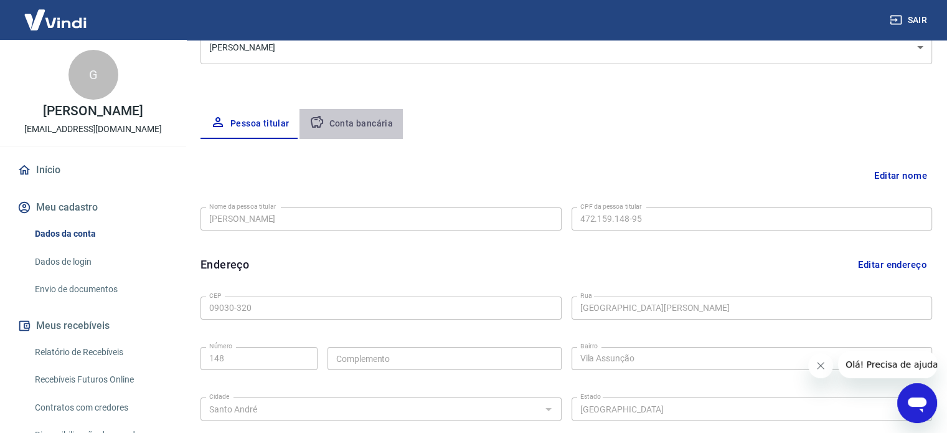
click at [360, 116] on button "Conta bancária" at bounding box center [352, 124] width 104 height 30
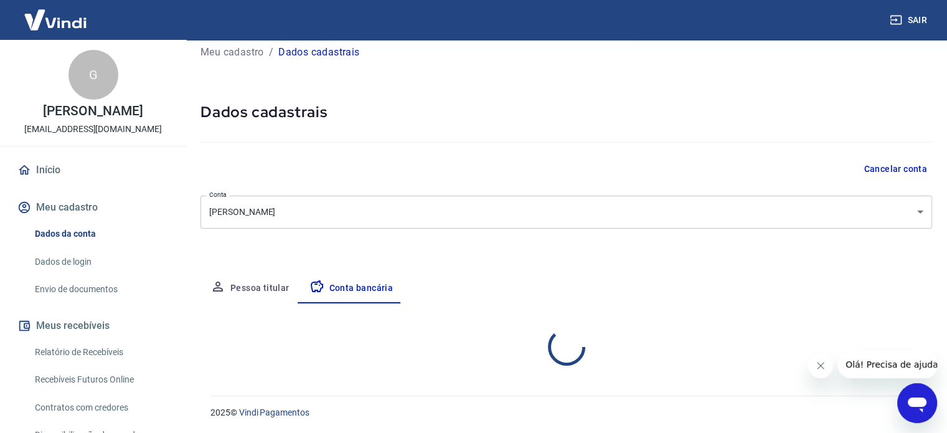
select select "1"
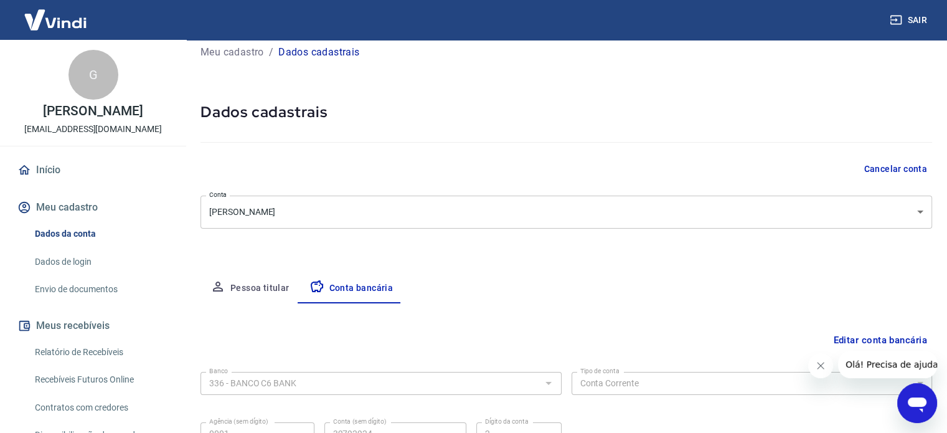
scroll to position [134, 0]
